Goal: Task Accomplishment & Management: Use online tool/utility

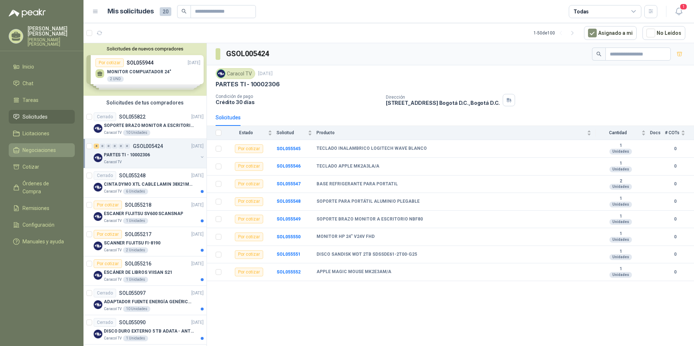
click at [38, 149] on span "Negociaciones" at bounding box center [38, 150] width 33 height 8
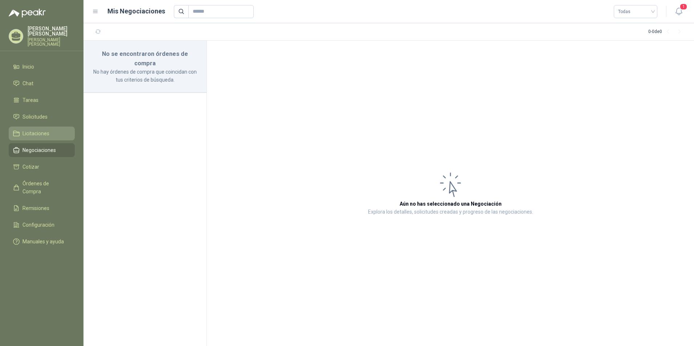
click at [39, 134] on span "Licitaciones" at bounding box center [35, 134] width 27 height 8
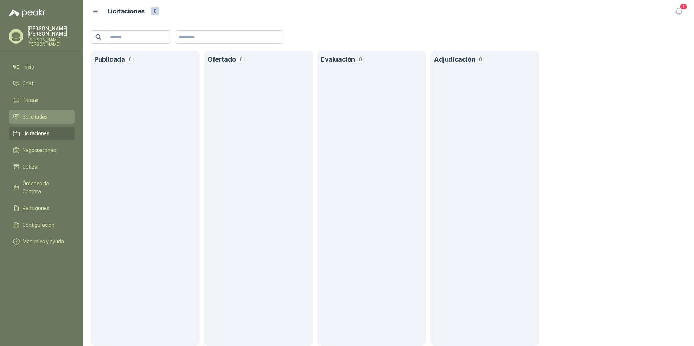
click at [37, 116] on span "Solicitudes" at bounding box center [34, 117] width 25 height 8
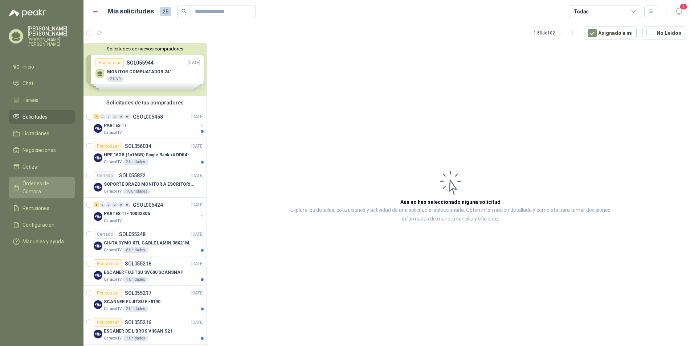
click at [38, 183] on span "Órdenes de Compra" at bounding box center [44, 188] width 45 height 16
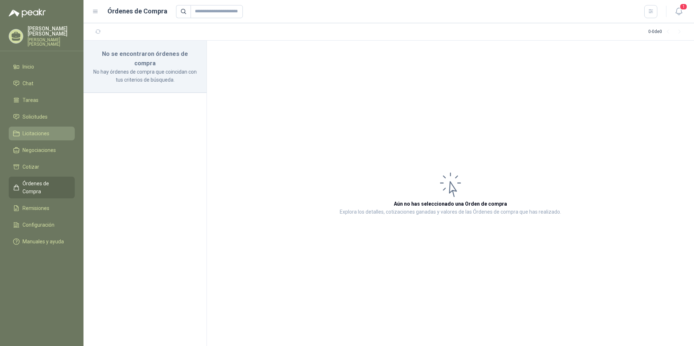
click at [45, 131] on span "Licitaciones" at bounding box center [35, 134] width 27 height 8
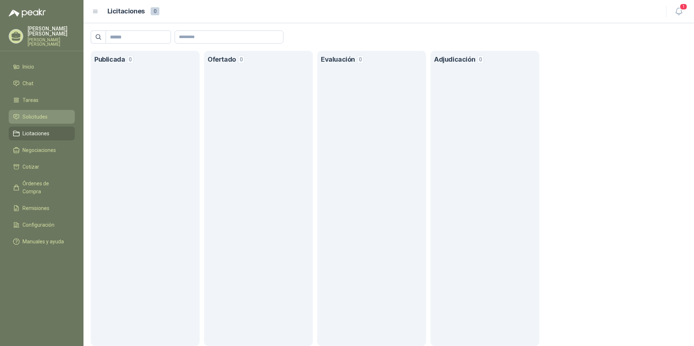
click at [44, 116] on span "Solicitudes" at bounding box center [34, 117] width 25 height 8
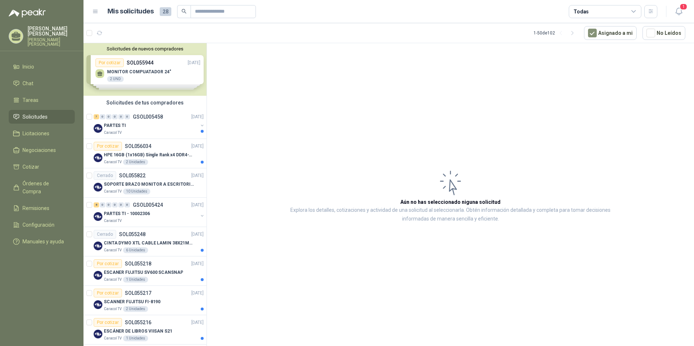
click at [133, 66] on div "Solicitudes de nuevos compradores Por cotizar SOL055944 [DATE] MONITOR COMPUATA…" at bounding box center [144, 69] width 123 height 53
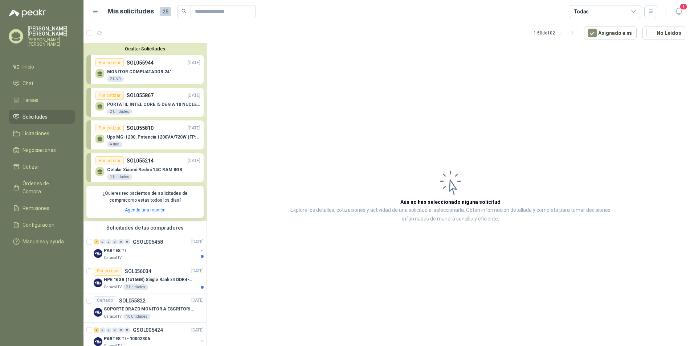
click at [154, 100] on div "Por cotizar SOL055867 [DATE]" at bounding box center [147, 95] width 105 height 9
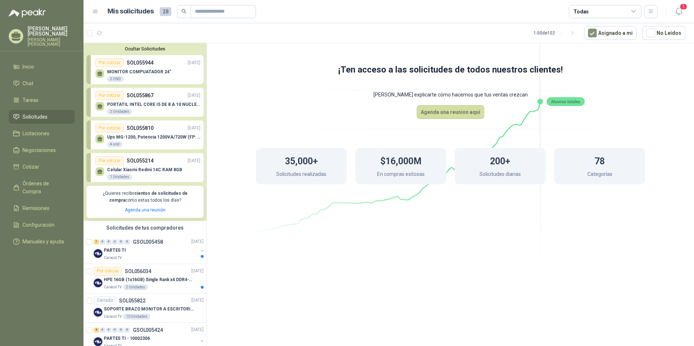
drag, startPoint x: 109, startPoint y: 62, endPoint x: 153, endPoint y: 93, distance: 54.7
click at [108, 62] on div "Por cotizar" at bounding box center [109, 62] width 28 height 9
click at [104, 63] on div "Por cotizar" at bounding box center [109, 62] width 28 height 9
click at [101, 74] on icon at bounding box center [99, 72] width 5 height 3
click at [107, 61] on div "Por cotizar" at bounding box center [109, 62] width 28 height 9
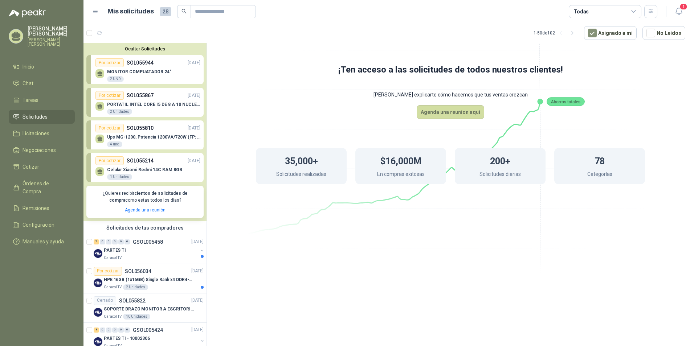
click at [108, 64] on div "Por cotizar" at bounding box center [109, 62] width 28 height 9
click at [109, 64] on div "Por cotizar" at bounding box center [109, 62] width 28 height 9
click at [288, 233] on icon at bounding box center [450, 123] width 406 height 343
click at [26, 116] on span "Solicitudes" at bounding box center [34, 117] width 25 height 8
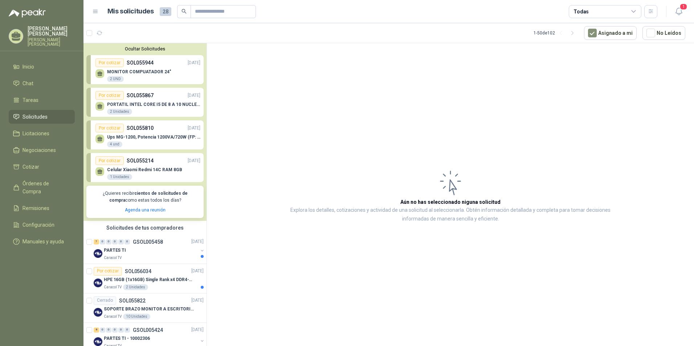
click at [135, 61] on p "SOL055944" at bounding box center [140, 63] width 27 height 8
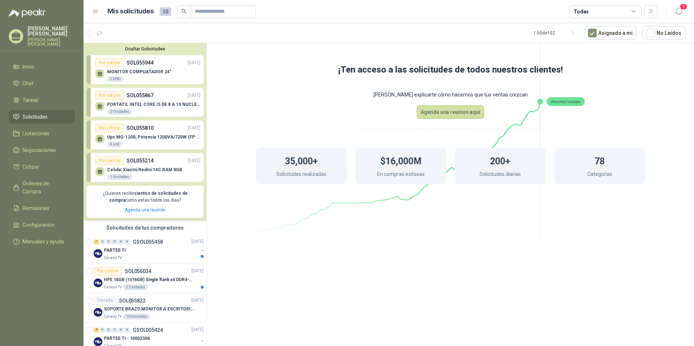
click at [98, 74] on icon at bounding box center [99, 72] width 5 height 3
click at [105, 63] on div "Por cotizar" at bounding box center [109, 62] width 28 height 9
click at [132, 49] on button "Ocultar Solicitudes" at bounding box center [144, 48] width 117 height 5
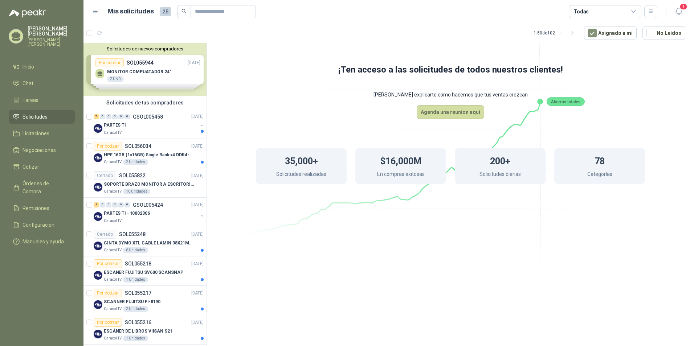
click at [116, 61] on div "Solicitudes de nuevos compradores Por cotizar SOL055944 [DATE] MONITOR COMPUATA…" at bounding box center [144, 69] width 123 height 53
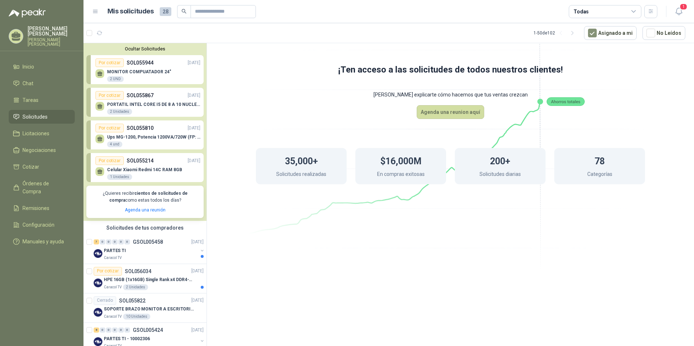
click at [110, 94] on div "Por cotizar" at bounding box center [109, 95] width 28 height 9
click at [28, 149] on span "Negociaciones" at bounding box center [38, 150] width 33 height 8
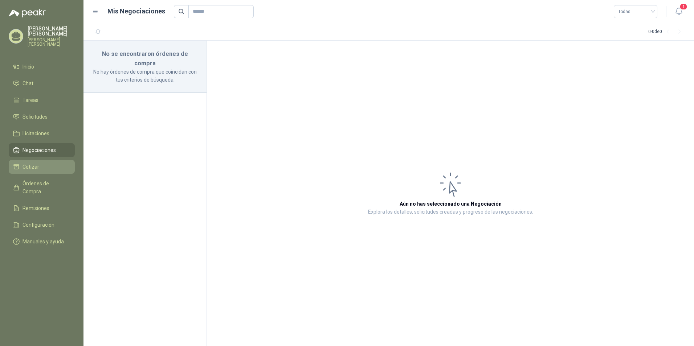
click at [27, 169] on span "Cotizar" at bounding box center [30, 167] width 17 height 8
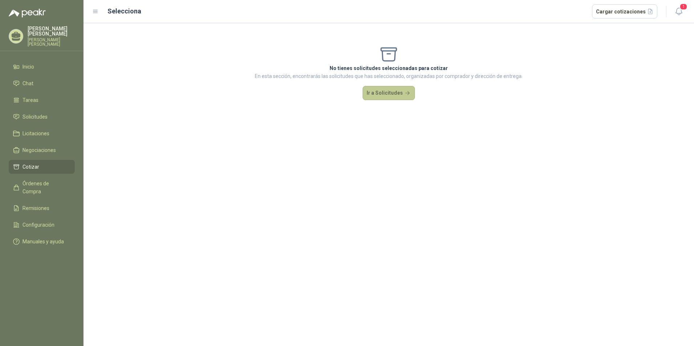
click at [393, 94] on button "Ir a Solicitudes" at bounding box center [388, 93] width 52 height 15
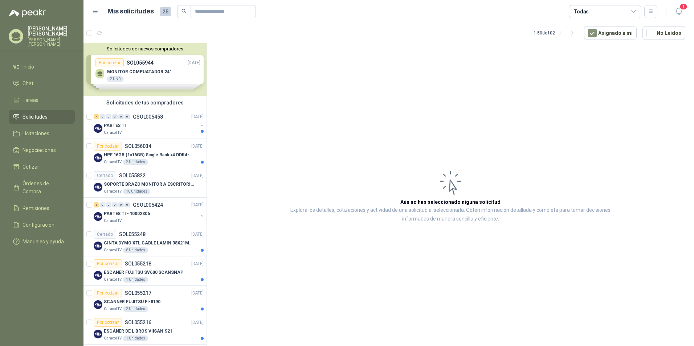
click at [96, 11] on icon at bounding box center [95, 11] width 4 height 3
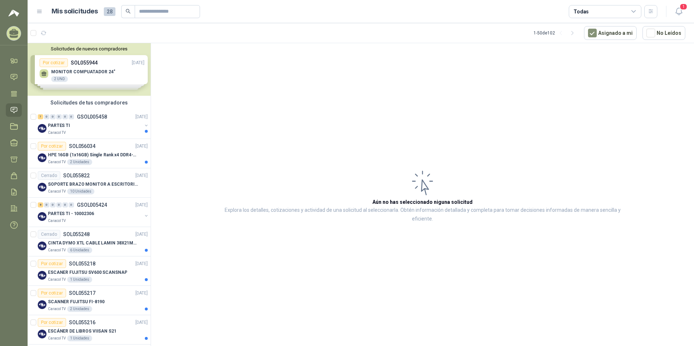
click at [40, 11] on icon at bounding box center [39, 11] width 7 height 7
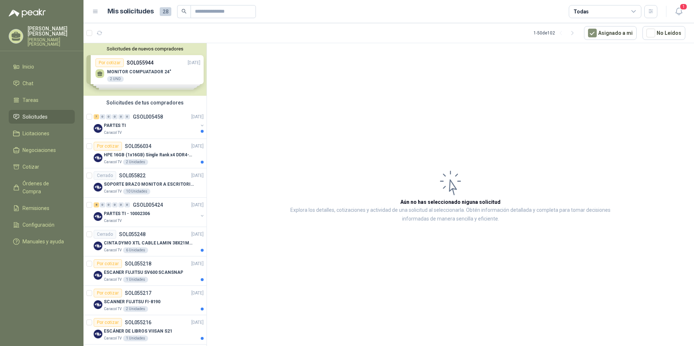
click at [106, 62] on div "Solicitudes de nuevos compradores Por cotizar SOL055944 [DATE] MONITOR COMPUATA…" at bounding box center [144, 69] width 123 height 53
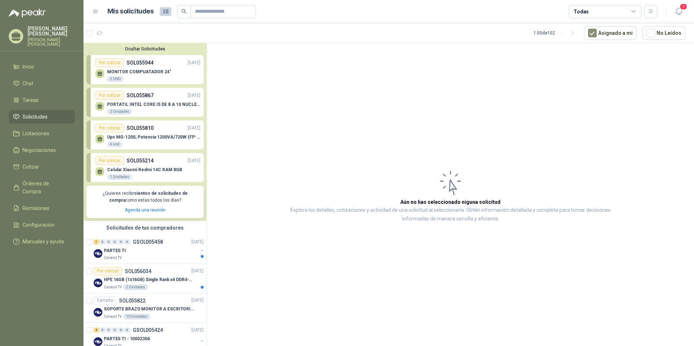
click at [144, 63] on p "SOL055944" at bounding box center [140, 63] width 27 height 8
